Goal: Task Accomplishment & Management: Complete application form

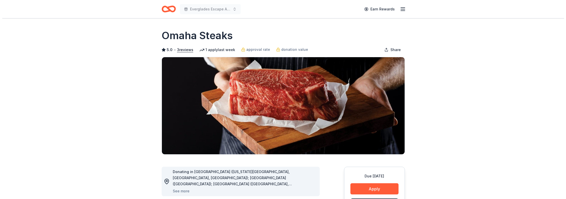
scroll to position [51, 0]
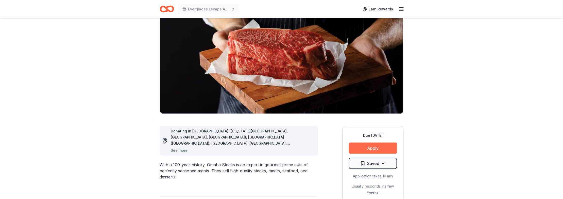
click at [364, 142] on button "Apply" at bounding box center [373, 147] width 48 height 11
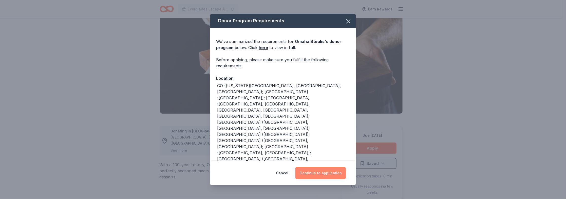
click at [320, 169] on button "Continue to application" at bounding box center [321, 173] width 50 height 12
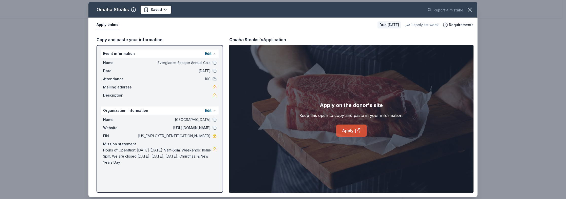
click at [352, 127] on link "Apply" at bounding box center [351, 130] width 31 height 12
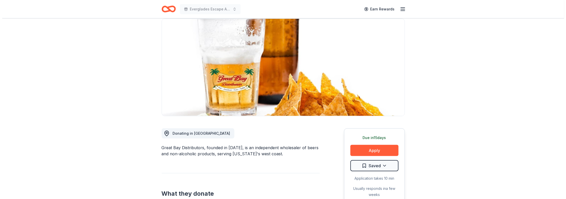
scroll to position [51, 0]
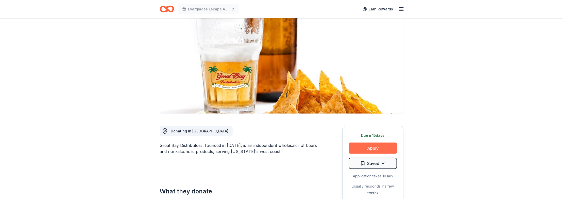
click at [367, 142] on button "Apply" at bounding box center [373, 147] width 48 height 11
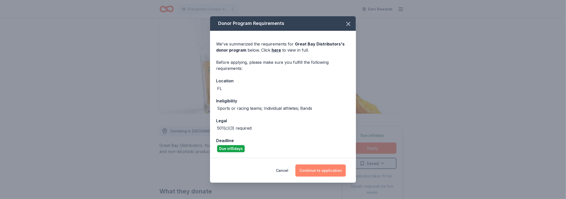
click at [307, 168] on button "Continue to application" at bounding box center [321, 170] width 50 height 12
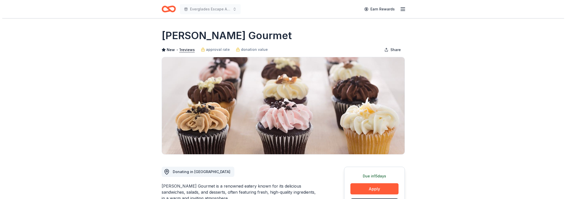
scroll to position [76, 0]
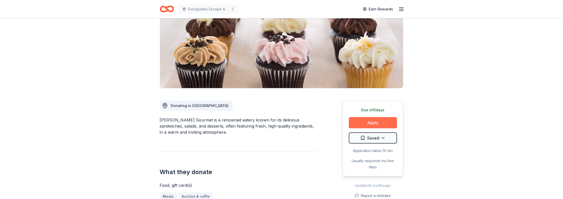
click at [379, 117] on button "Apply" at bounding box center [373, 122] width 48 height 11
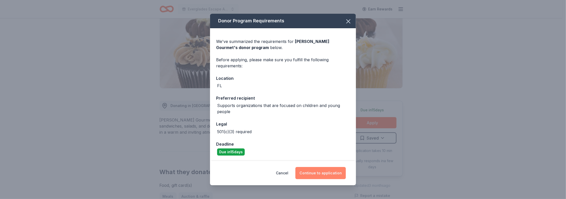
click at [316, 171] on button "Continue to application" at bounding box center [321, 173] width 50 height 12
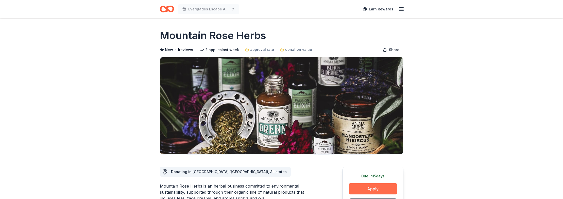
scroll to position [51, 0]
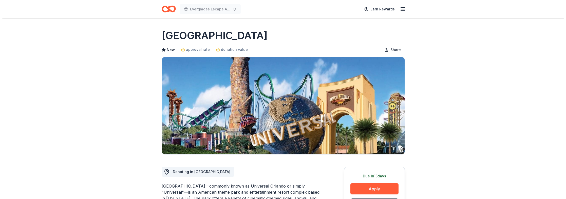
scroll to position [51, 0]
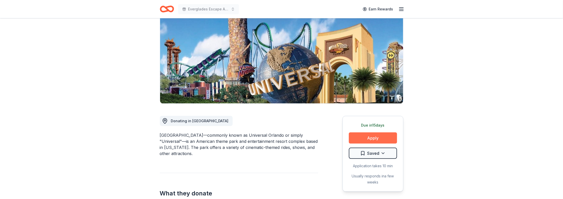
click at [367, 137] on button "Apply" at bounding box center [373, 137] width 48 height 11
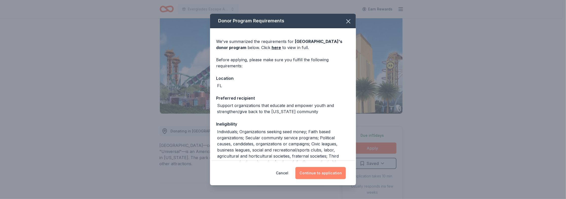
click at [321, 168] on button "Continue to application" at bounding box center [321, 173] width 50 height 12
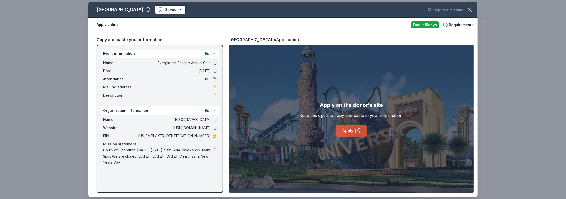
click at [358, 131] on icon at bounding box center [358, 130] width 6 height 6
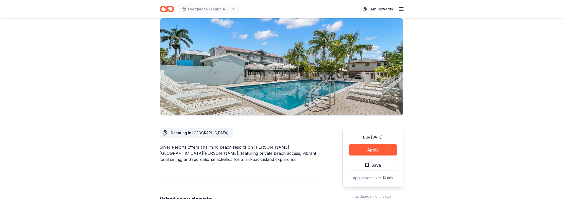
scroll to position [51, 0]
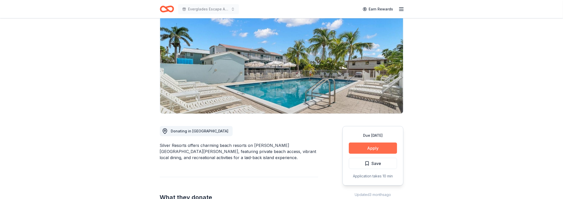
click at [385, 142] on button "Apply" at bounding box center [373, 147] width 48 height 11
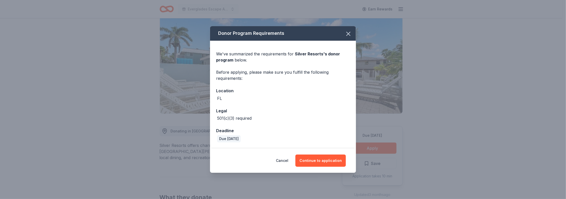
click at [325, 154] on div "Cancel Continue to application" at bounding box center [283, 160] width 146 height 24
click at [320, 156] on button "Continue to application" at bounding box center [321, 160] width 50 height 12
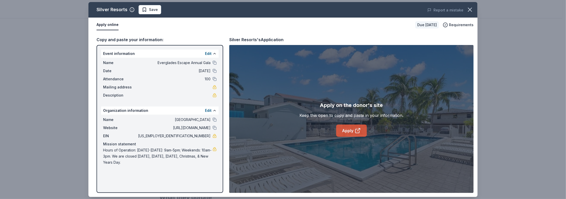
click at [353, 130] on link "Apply" at bounding box center [351, 130] width 31 height 12
click at [474, 8] on button "button" at bounding box center [470, 9] width 11 height 11
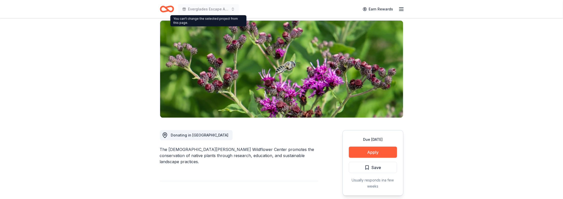
scroll to position [51, 0]
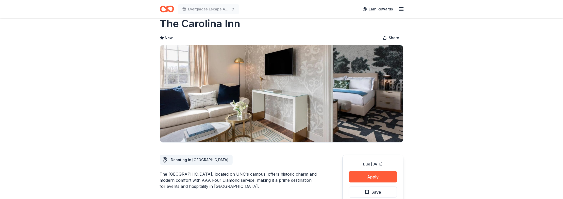
scroll to position [51, 0]
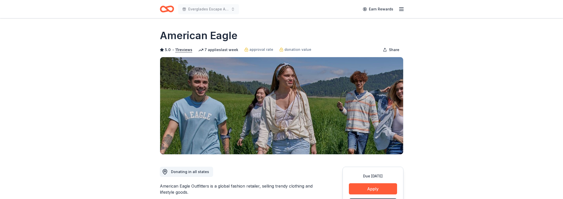
scroll to position [51, 0]
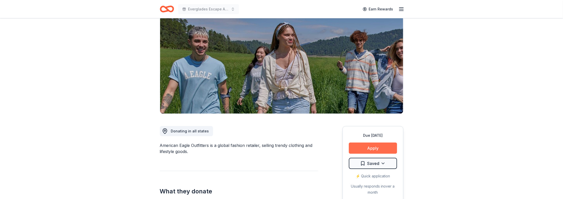
click at [361, 142] on button "Apply" at bounding box center [373, 147] width 48 height 11
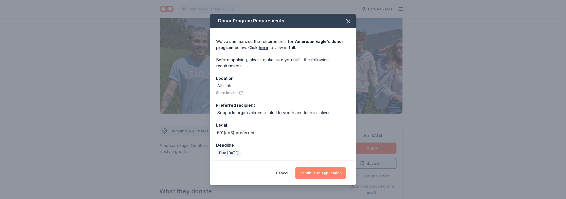
click at [320, 172] on button "Continue to application" at bounding box center [321, 173] width 50 height 12
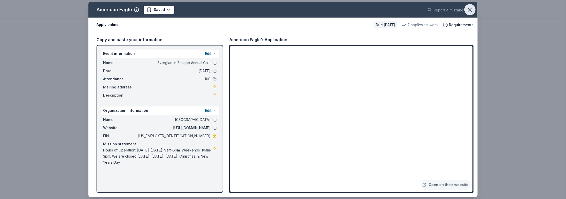
click at [470, 9] on icon "button" at bounding box center [470, 9] width 7 height 7
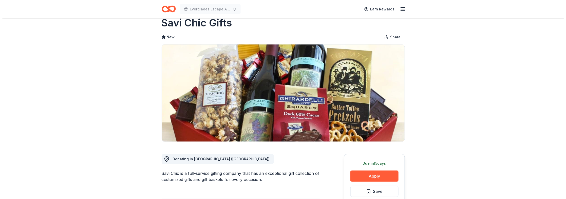
scroll to position [25, 0]
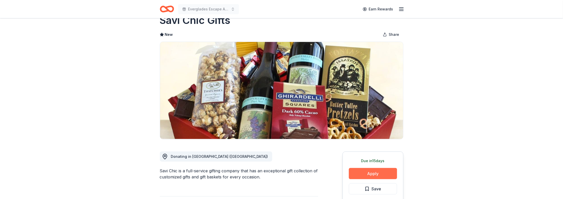
click at [376, 168] on button "Apply" at bounding box center [373, 173] width 48 height 11
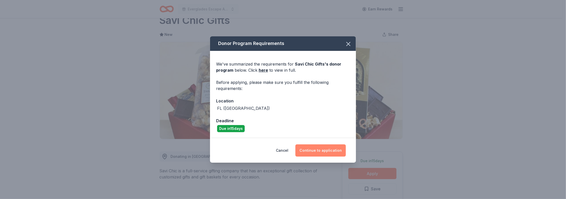
click at [332, 151] on button "Continue to application" at bounding box center [321, 150] width 50 height 12
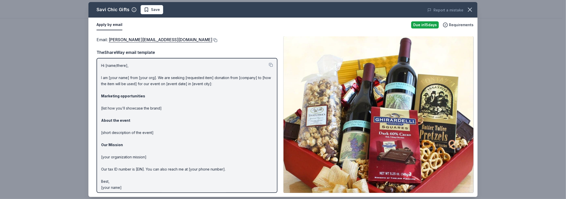
click at [212, 40] on button at bounding box center [214, 40] width 5 height 4
